Goal: Information Seeking & Learning: Learn about a topic

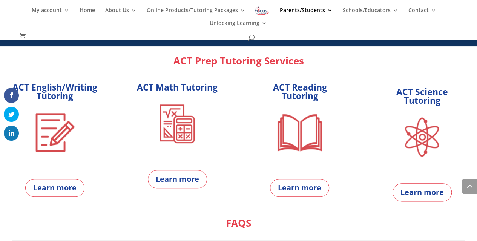
scroll to position [340, 0]
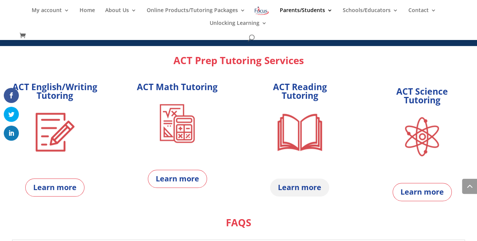
click at [310, 191] on link "Learn more" at bounding box center [299, 188] width 59 height 18
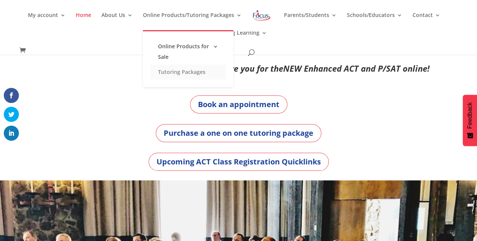
click at [179, 71] on link "Tutoring Packages" at bounding box center [188, 72] width 75 height 15
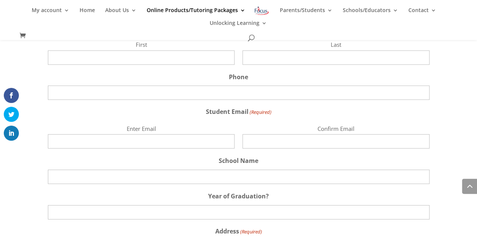
scroll to position [1056, 0]
